Goal: Communication & Community: Share content

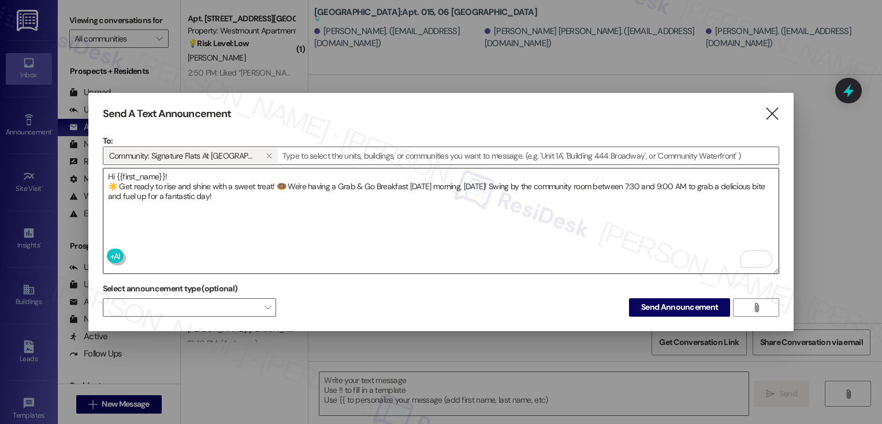
click at [311, 201] on textarea "Hi {{first_name}}! ☀️ Get ready to rise and shine with a sweet treat! 🍩 We're h…" at bounding box center [440, 221] width 675 height 105
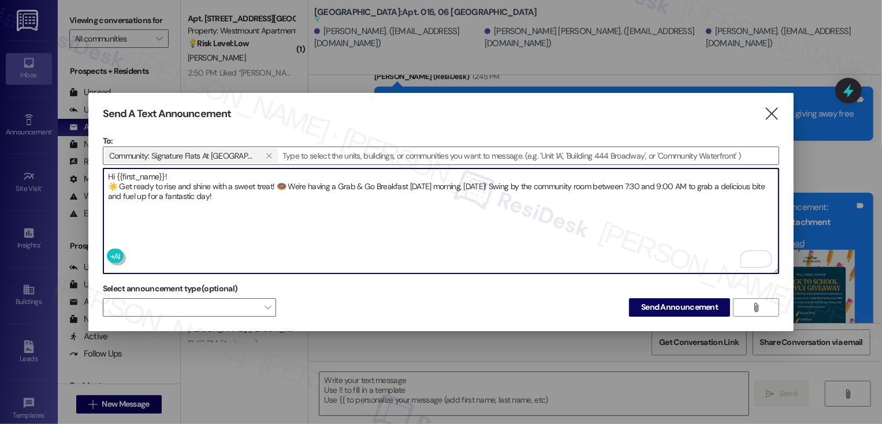
click at [519, 205] on textarea "Hi {{first_name}}! ☀️ Get ready to rise and shine with a sweet treat! 🍩 We're h…" at bounding box center [440, 221] width 675 height 105
click at [671, 308] on span "Send Announcement" at bounding box center [679, 307] width 77 height 12
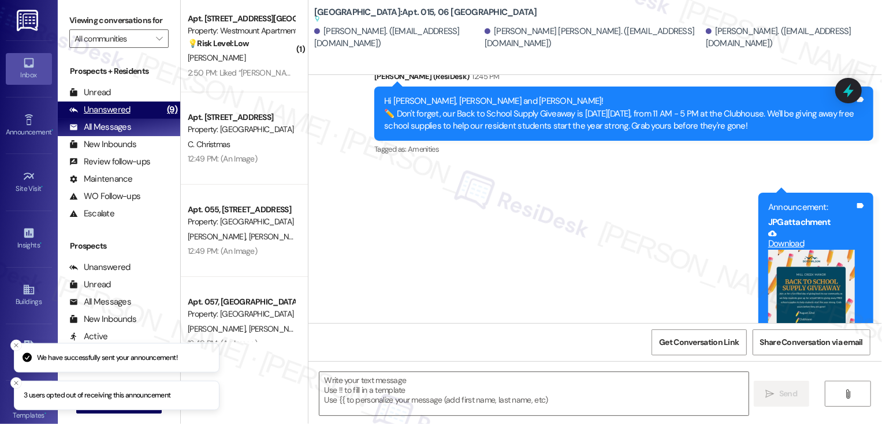
click at [142, 119] on div "Unanswered (9)" at bounding box center [119, 110] width 122 height 17
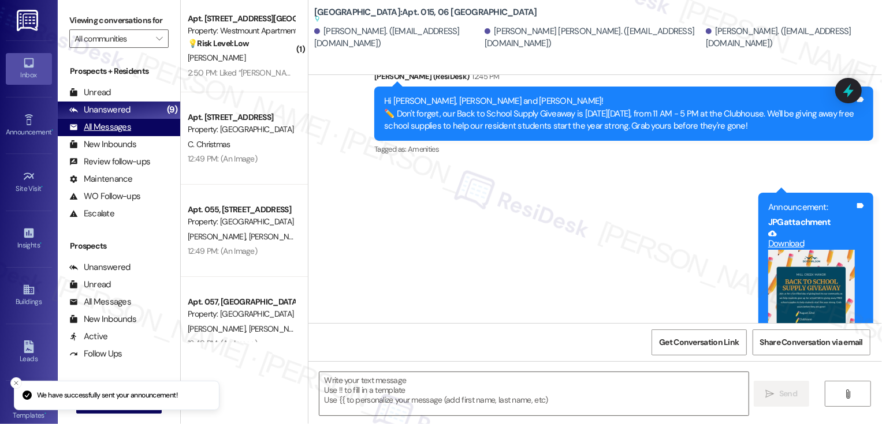
click at [138, 136] on div "All Messages (undefined)" at bounding box center [119, 127] width 122 height 17
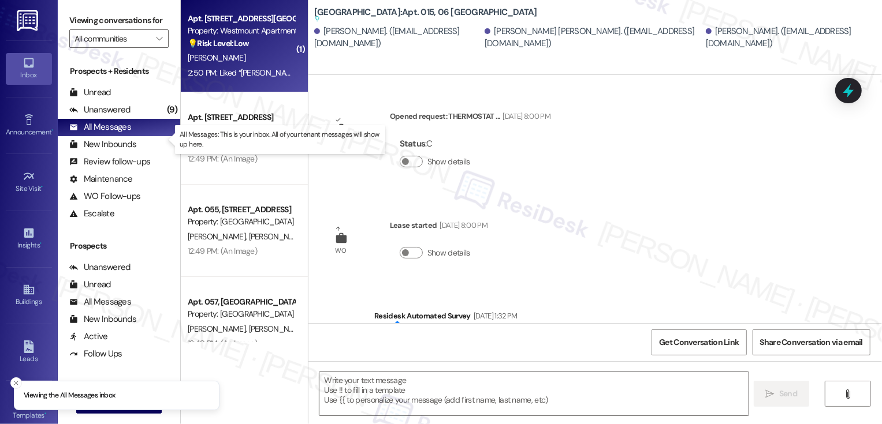
type textarea "Fetching suggested responses. Please feel free to read through the conversation…"
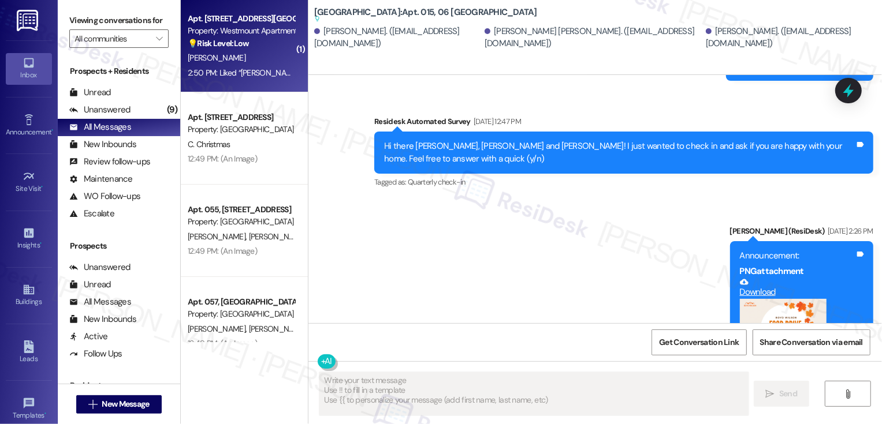
scroll to position [1148, 0]
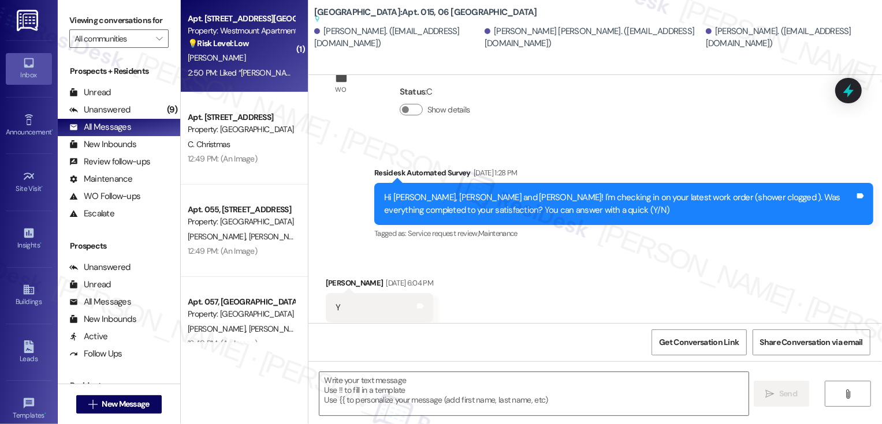
click at [236, 73] on div "2:50 PM: Liked “[PERSON_NAME] (Westmount Apartments): Hi [PERSON_NAME]! I'm hap…" at bounding box center [527, 73] width 679 height 10
type textarea "Fetching suggested responses. Please feel free to read through the conversation…"
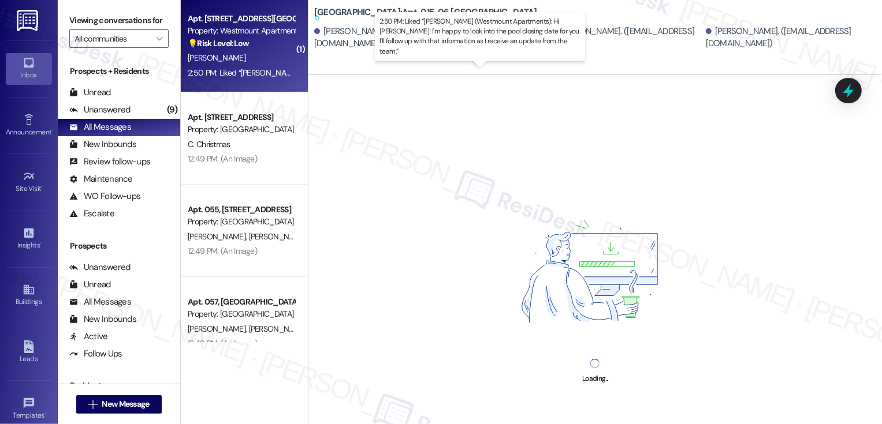
click at [236, 73] on div "2:50 PM: Liked “[PERSON_NAME] (Westmount Apartments): Hi [PERSON_NAME]! I'm hap…" at bounding box center [527, 73] width 679 height 10
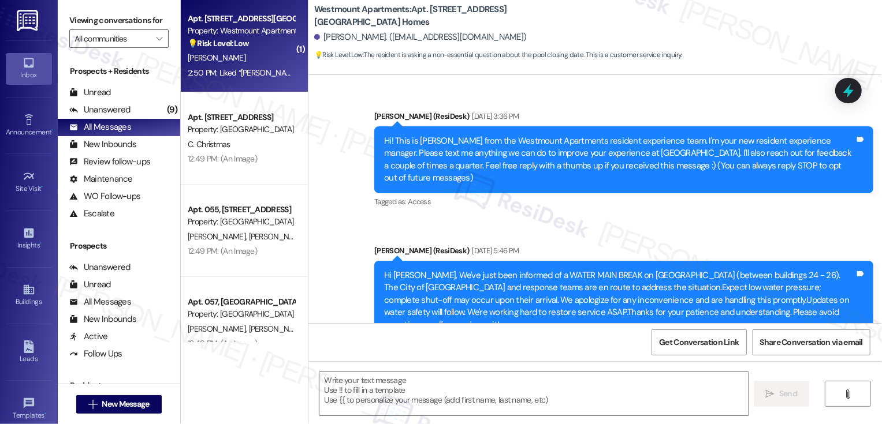
scroll to position [6961, 0]
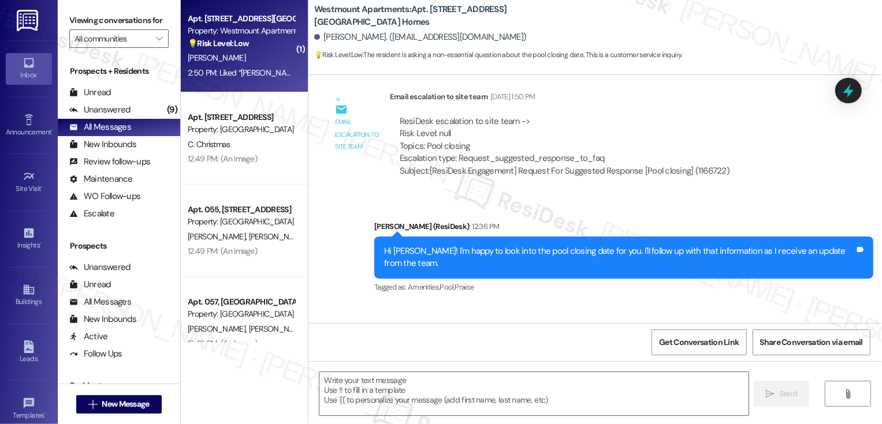
type textarea "Fetching suggested responses. Please feel free to read through the conversation…"
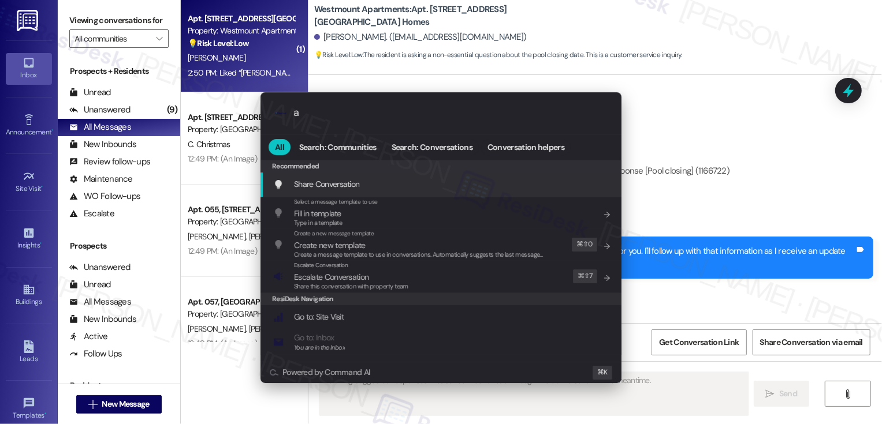
type input "ar"
type textarea "Updating..."
type input "archi"
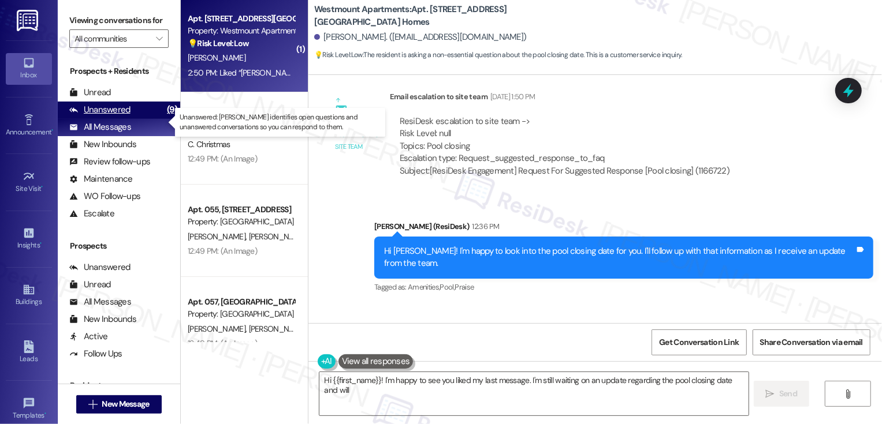
click at [127, 116] on div "Unanswered" at bounding box center [99, 110] width 61 height 12
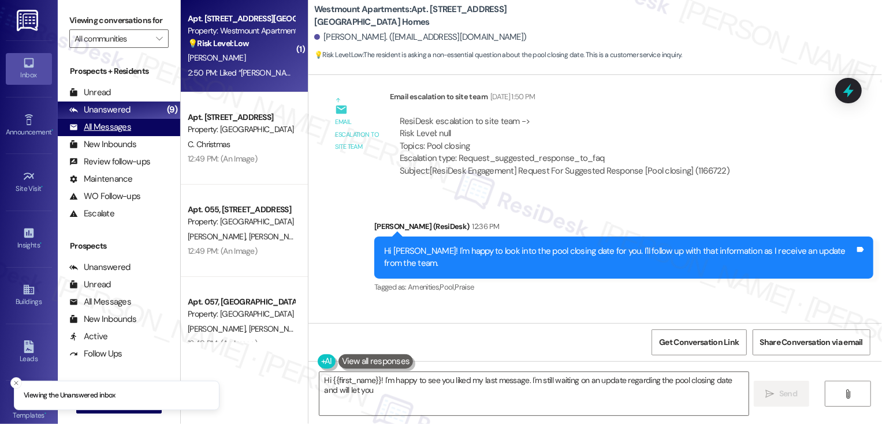
type textarea "Hi {{first_name}}! I'm happy to see you liked my last message. I'm still waitin…"
click at [126, 133] on div "All Messages" at bounding box center [100, 127] width 62 height 12
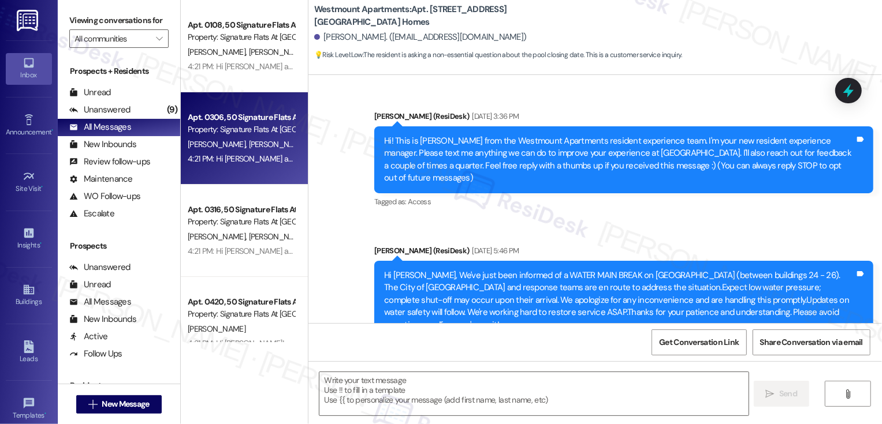
click at [244, 95] on div "Apt. 0306, 50 Signature Flats At [GEOGRAPHIC_DATA] Property: Signature Flats At…" at bounding box center [244, 138] width 127 height 92
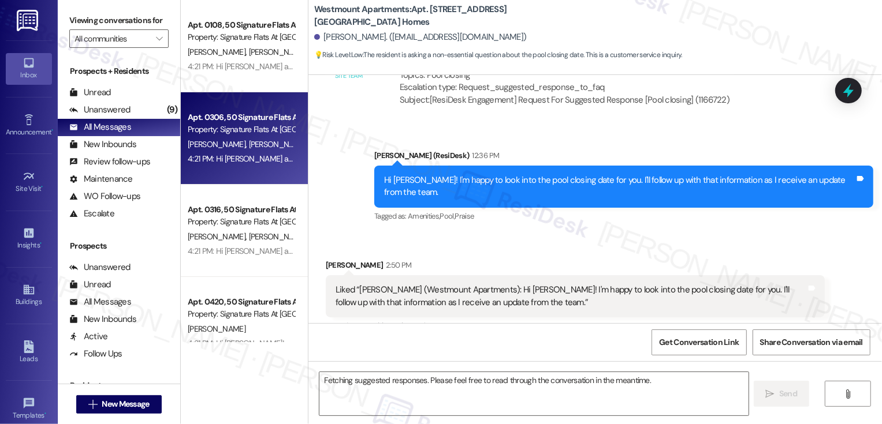
scroll to position [6960, 0]
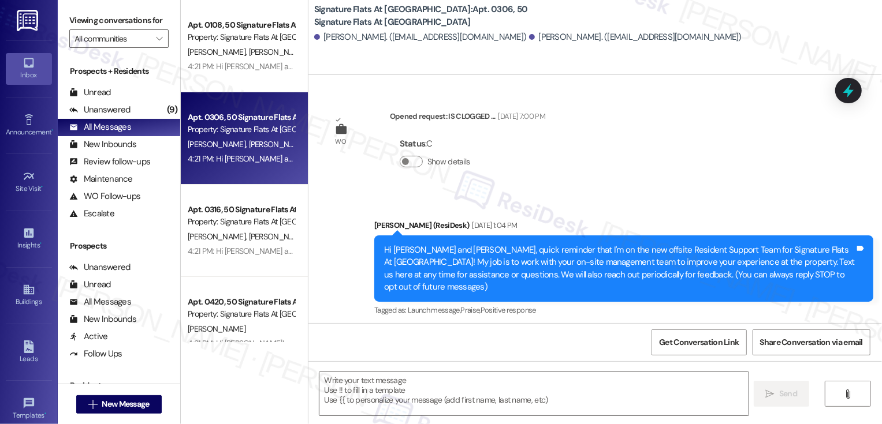
type textarea "Fetching suggested responses. Please feel free to read through the conversation…"
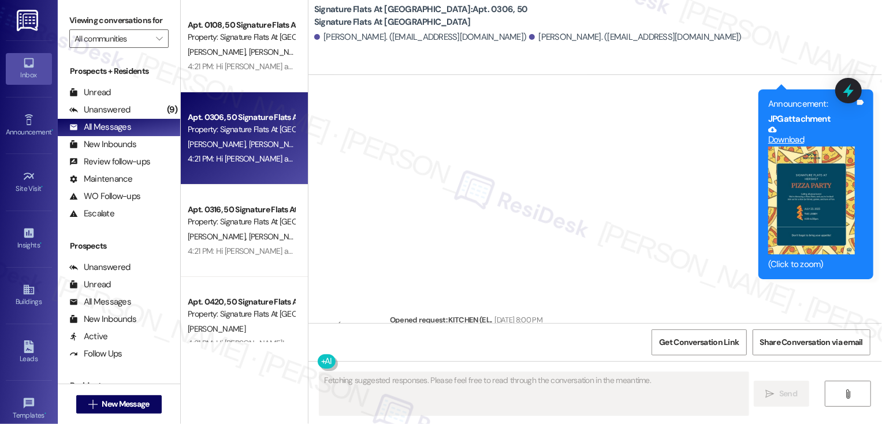
scroll to position [3721, 0]
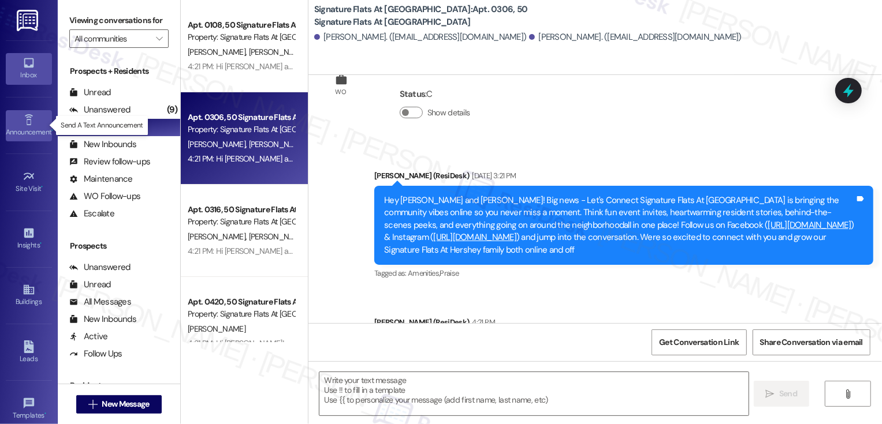
click at [23, 119] on icon at bounding box center [29, 120] width 13 height 13
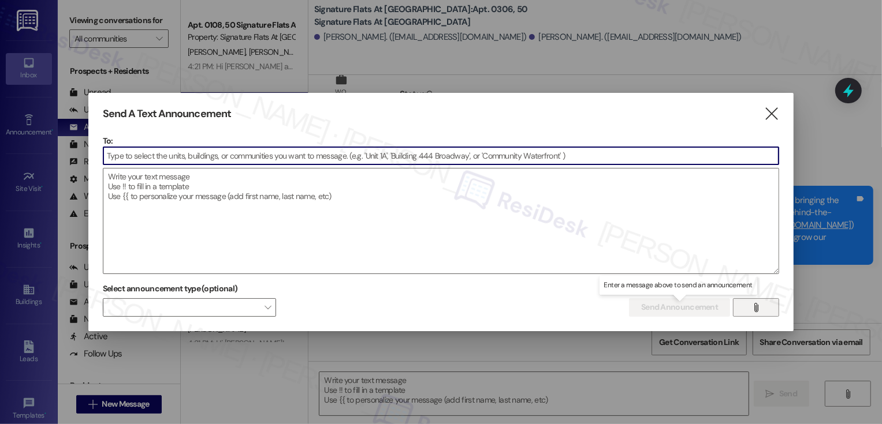
click at [755, 305] on icon "" at bounding box center [756, 307] width 9 height 9
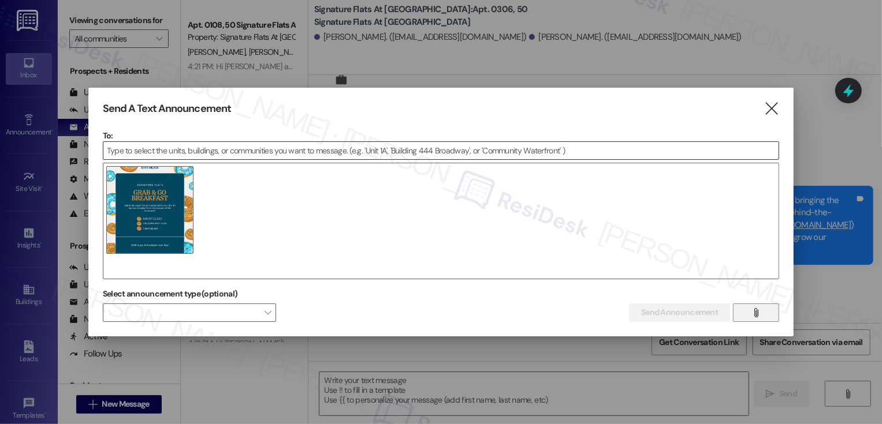
click at [232, 150] on input at bounding box center [440, 150] width 675 height 17
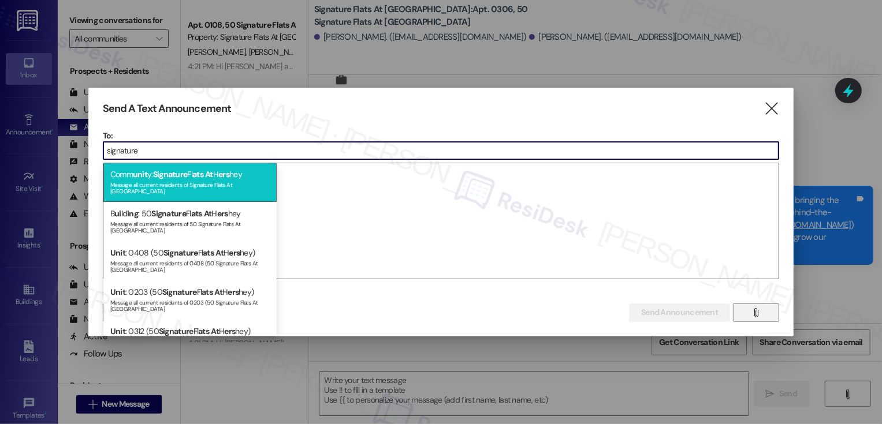
type input "signature"
click at [213, 169] on span "At" at bounding box center [209, 174] width 8 height 10
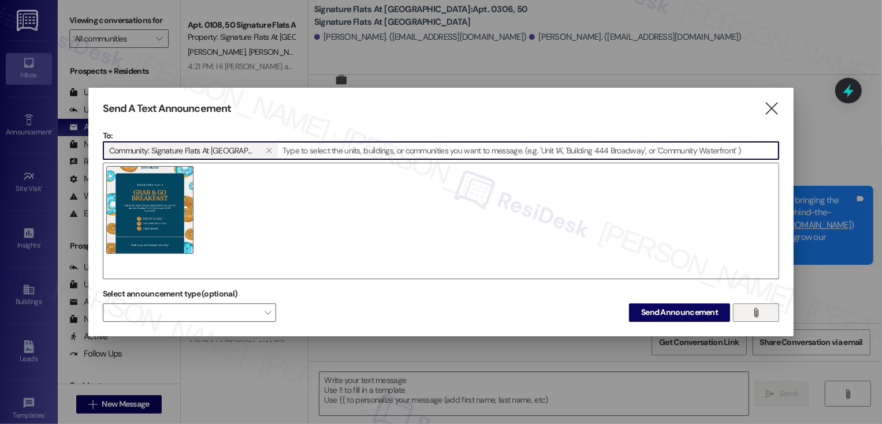
click at [290, 210] on div at bounding box center [441, 221] width 677 height 117
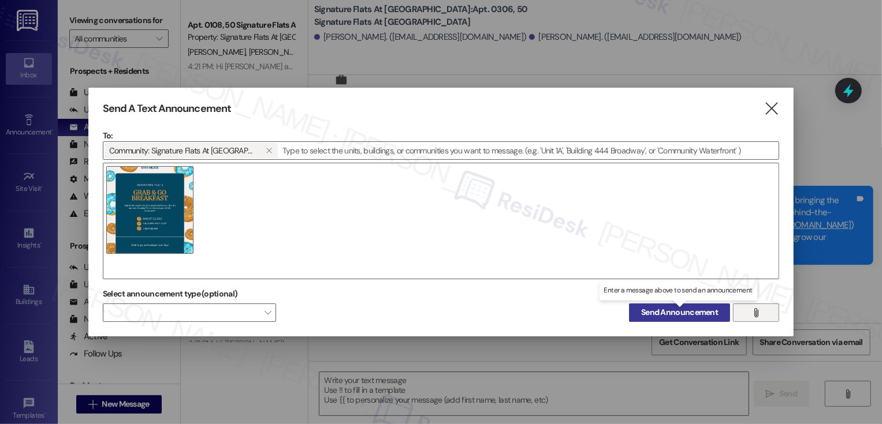
click at [667, 312] on span "Send Announcement" at bounding box center [679, 313] width 77 height 12
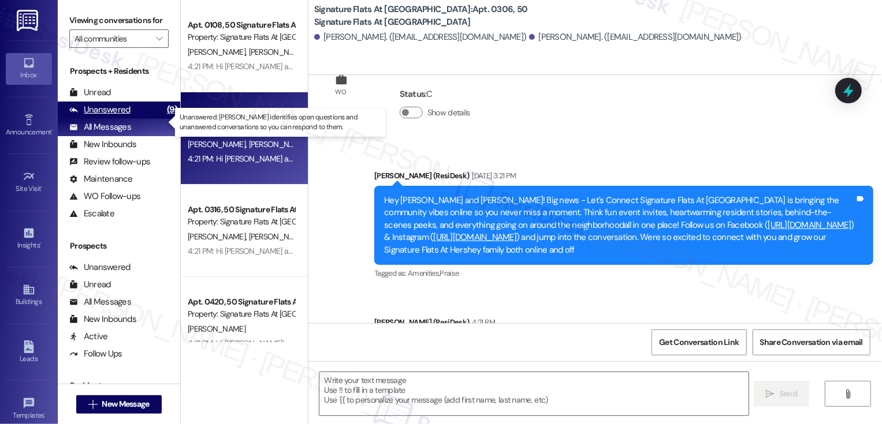
click at [148, 119] on div "Unanswered (9)" at bounding box center [119, 110] width 122 height 17
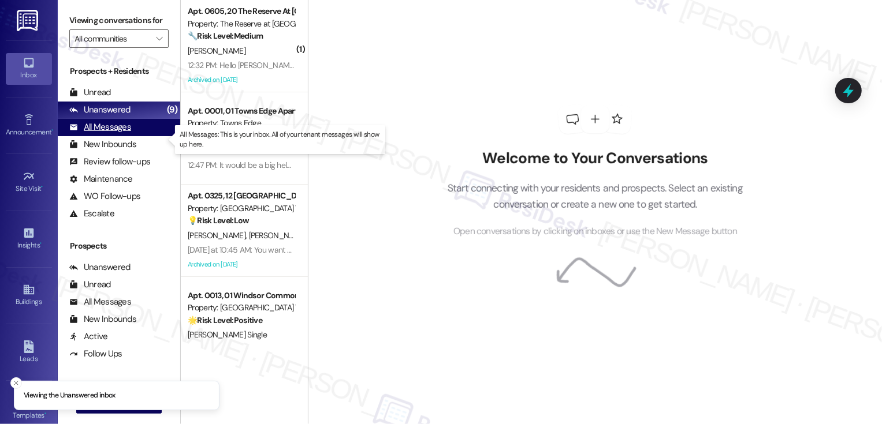
click at [143, 132] on div "All Messages (undefined)" at bounding box center [119, 127] width 122 height 17
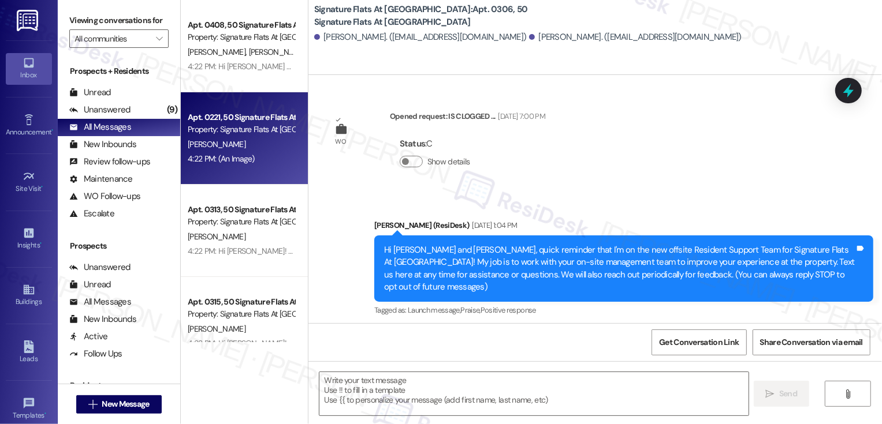
type textarea "Fetching suggested responses. Please feel free to read through the conversation…"
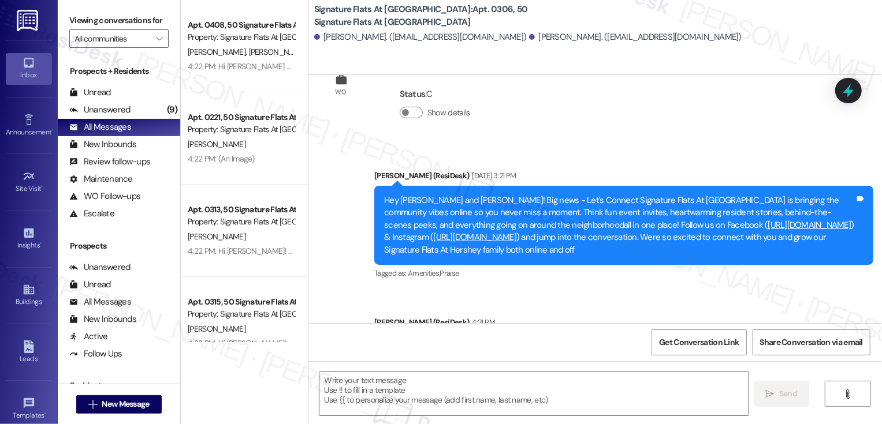
scroll to position [3961, 0]
